Goal: Complete application form

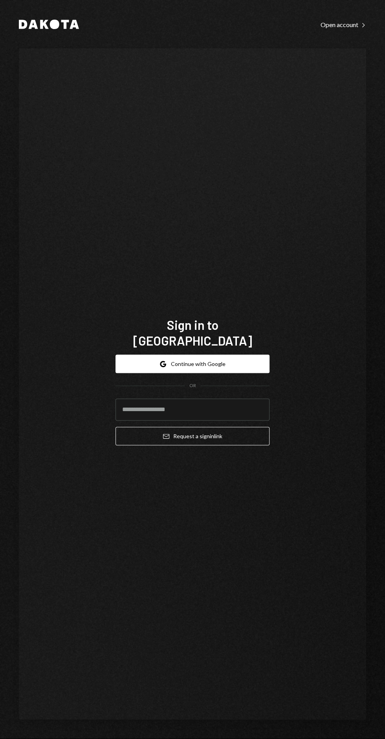
click at [146, 421] on input "email" at bounding box center [192, 410] width 154 height 22
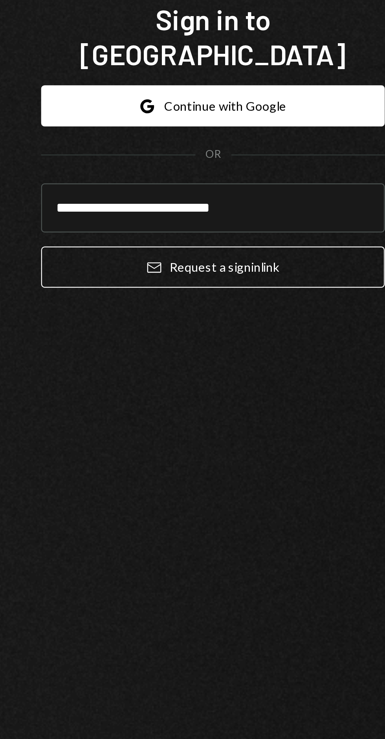
type input "**********"
click at [183, 445] on button "Email Request a sign in link" at bounding box center [192, 436] width 154 height 18
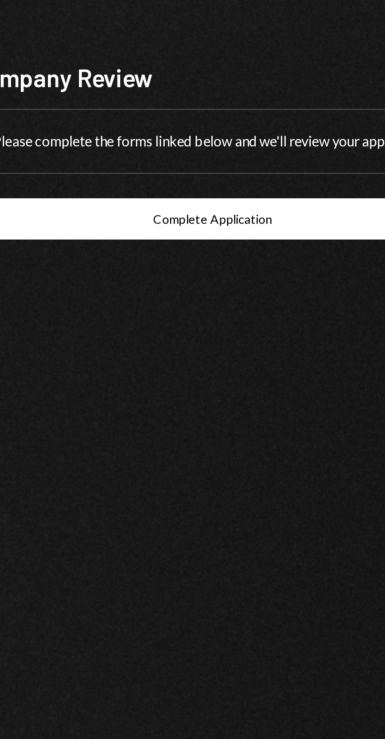
scroll to position [42, 0]
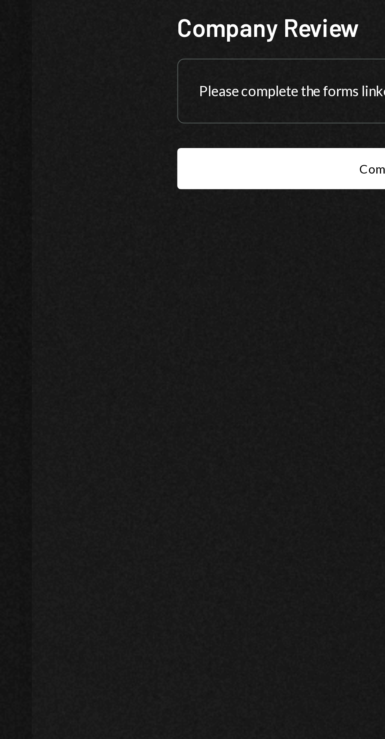
click at [108, 405] on button "Complete Application" at bounding box center [192, 414] width 217 height 18
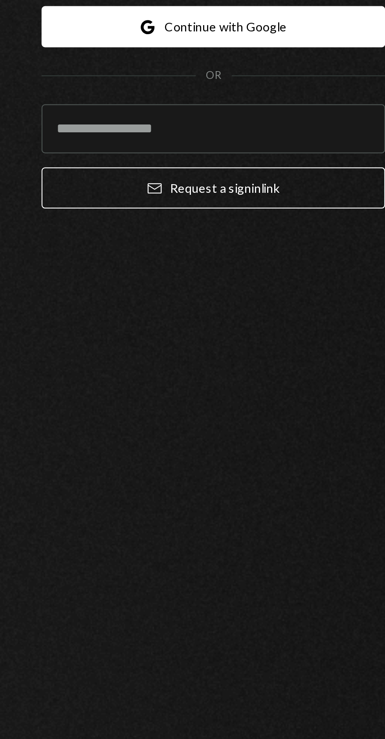
click at [133, 419] on input "email" at bounding box center [192, 410] width 154 height 22
type input "**********"
click at [168, 439] on icon "submit" at bounding box center [166, 436] width 6 height 5
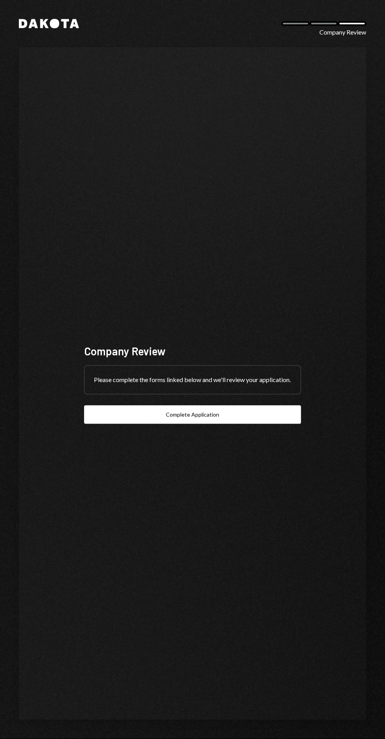
click at [137, 424] on button "Complete Application" at bounding box center [192, 414] width 217 height 18
click at [236, 424] on button "Complete Application" at bounding box center [192, 414] width 217 height 18
click at [248, 405] on button "Complete Application" at bounding box center [192, 414] width 217 height 18
